Goal: Task Accomplishment & Management: Complete application form

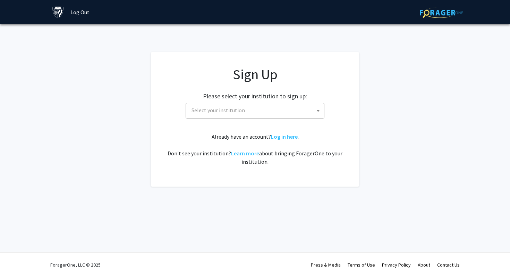
click at [272, 105] on span "Select your institution" at bounding box center [256, 110] width 135 height 14
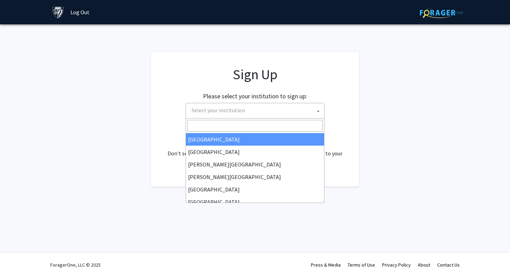
click at [273, 121] on input "Search" at bounding box center [254, 126] width 135 height 12
type input "e"
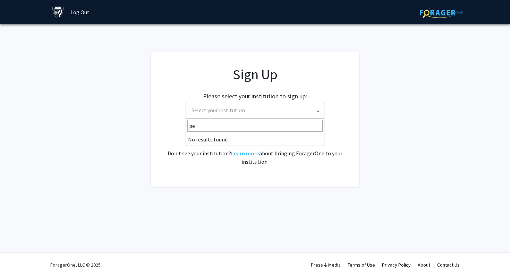
type input "p"
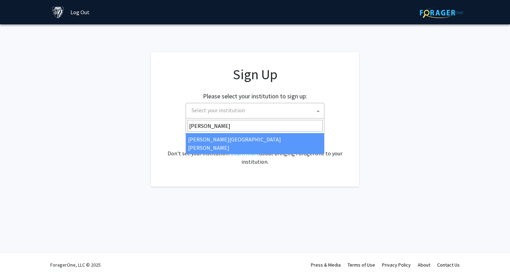
type input "johns"
select select "1"
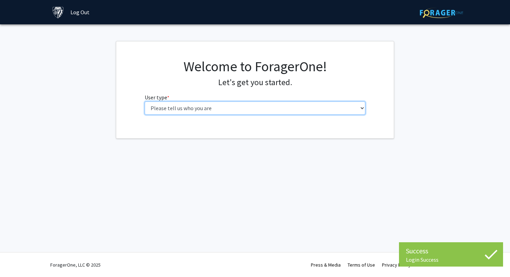
click at [228, 105] on select "Please tell us who you are Undergraduate Student Master's Student Doctoral Cand…" at bounding box center [255, 107] width 221 height 13
select select "1: undergrad"
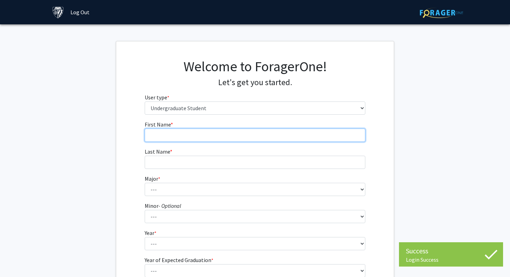
click at [222, 129] on input "First Name * required" at bounding box center [255, 134] width 221 height 13
type input "YiHang"
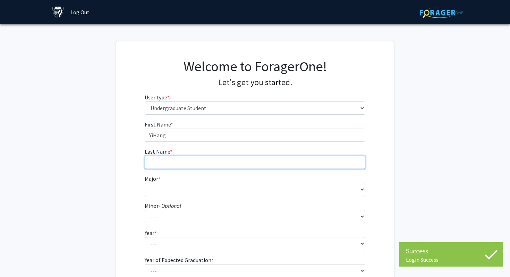
type input "[PERSON_NAME]"
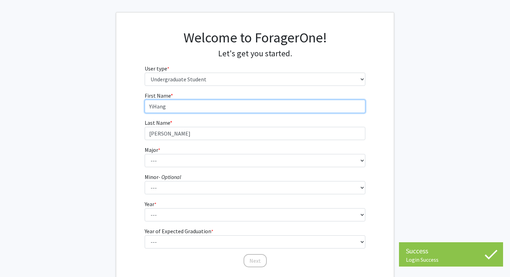
scroll to position [41, 0]
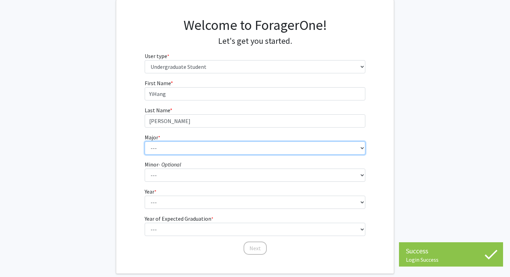
click at [217, 143] on select "--- Africana Studies Anthropology Applied Mathematics & Statistics Archaeology …" at bounding box center [255, 147] width 221 height 13
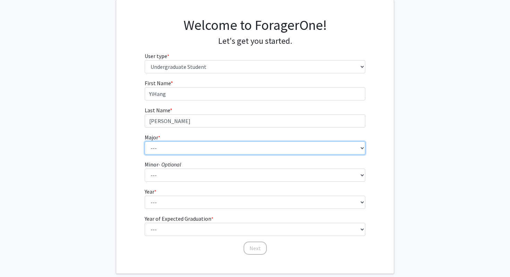
select select "42: 812"
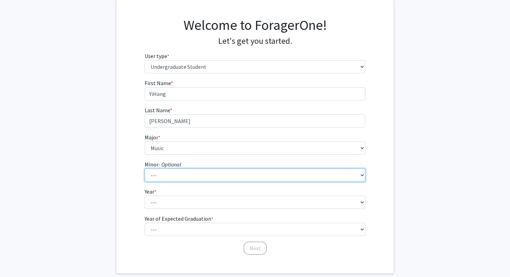
click at [187, 176] on select "--- Accounting and Financial Management Africana Studies Anthropology Applied M…" at bounding box center [255, 174] width 221 height 13
select select "13: 25"
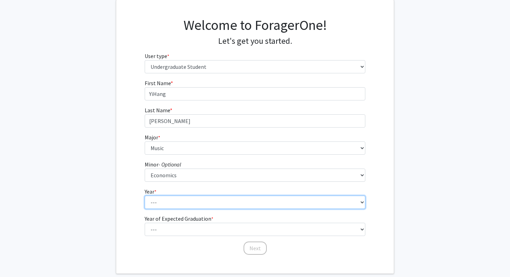
click at [195, 200] on select "--- First-year Sophomore Junior Senior Postbaccalaureate Certificate" at bounding box center [255, 201] width 221 height 13
select select "2: sophomore"
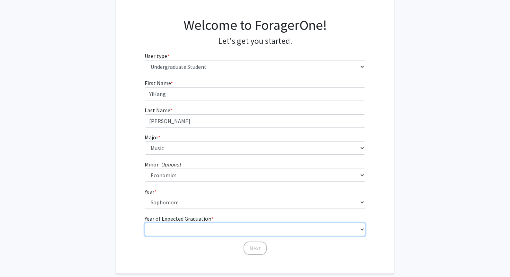
click at [191, 227] on select "--- 2025 2026 2027 2028 2029 2030 2031 2032 2033 2034" at bounding box center [255, 228] width 221 height 13
select select "4: 2028"
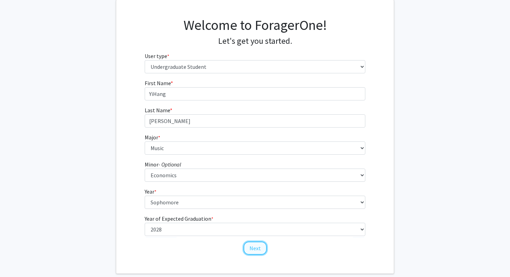
click at [255, 250] on button "Next" at bounding box center [255, 247] width 23 height 13
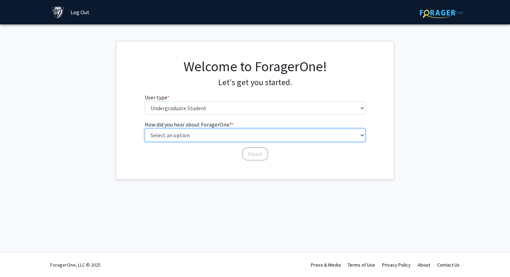
click at [253, 136] on select "Select an option Peer/student recommendation Faculty/staff recommendation Unive…" at bounding box center [255, 134] width 221 height 13
select select "1: peer_recommendation"
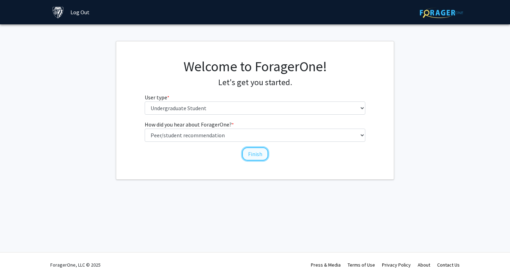
click at [253, 151] on button "Finish" at bounding box center [255, 153] width 26 height 13
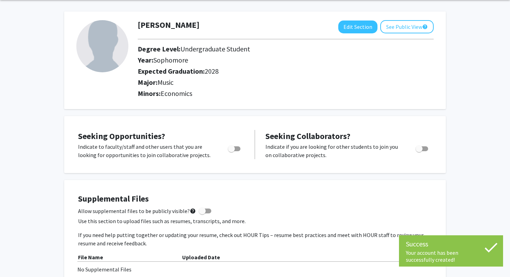
scroll to position [36, 0]
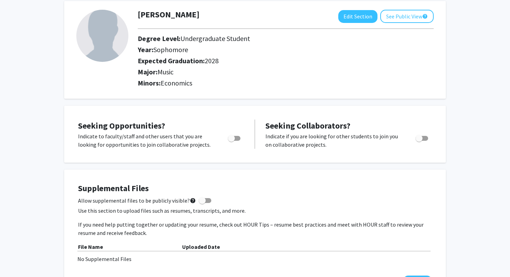
click at [234, 136] on span "Toggle" at bounding box center [231, 138] width 7 height 7
click at [231, 141] on input "Are you actively seeking opportunities?" at bounding box center [231, 141] width 0 height 0
checkbox input "true"
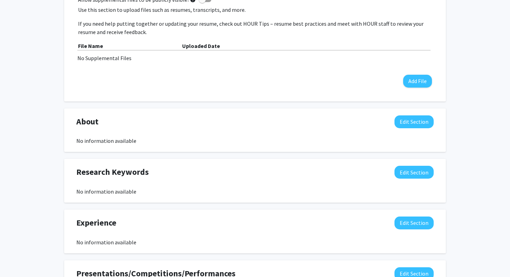
scroll to position [239, 0]
